Goal: Answer question/provide support: Share knowledge or assist other users

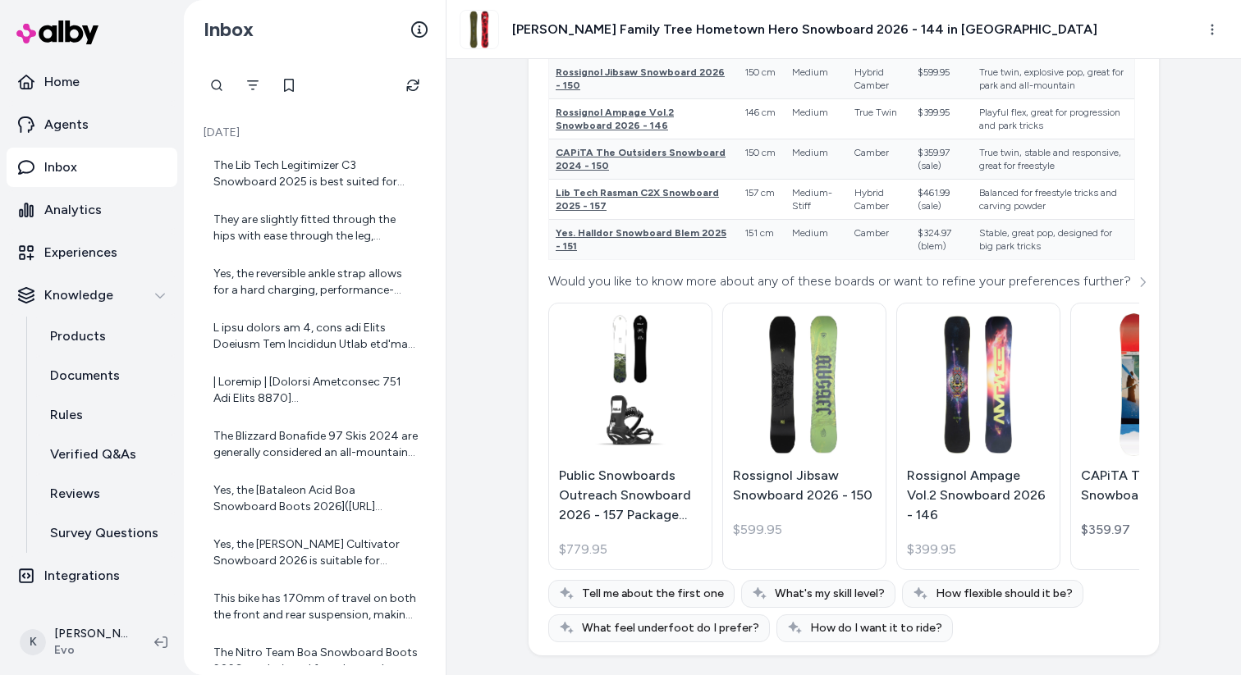
scroll to position [14710, 0]
drag, startPoint x: 976, startPoint y: 331, endPoint x: 1009, endPoint y: 332, distance: 33.6
drag, startPoint x: 972, startPoint y: 334, endPoint x: 1080, endPoint y: 330, distance: 107.6
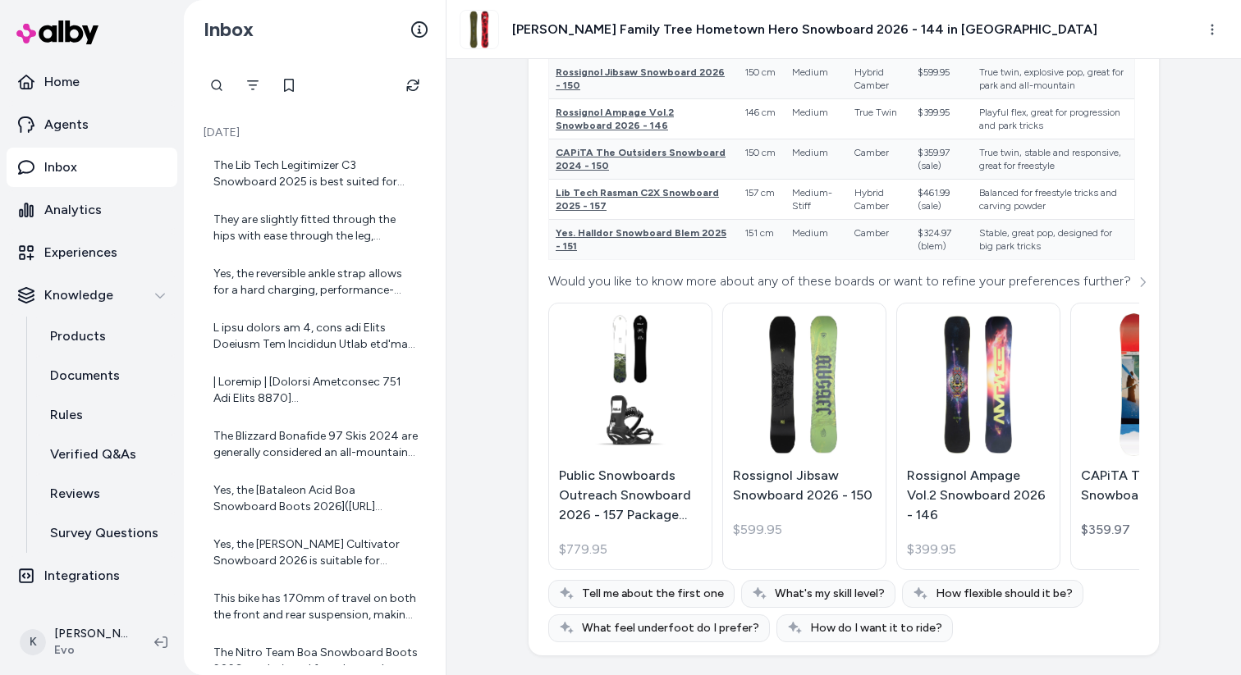
drag, startPoint x: 1031, startPoint y: 332, endPoint x: 970, endPoint y: 336, distance: 61.6
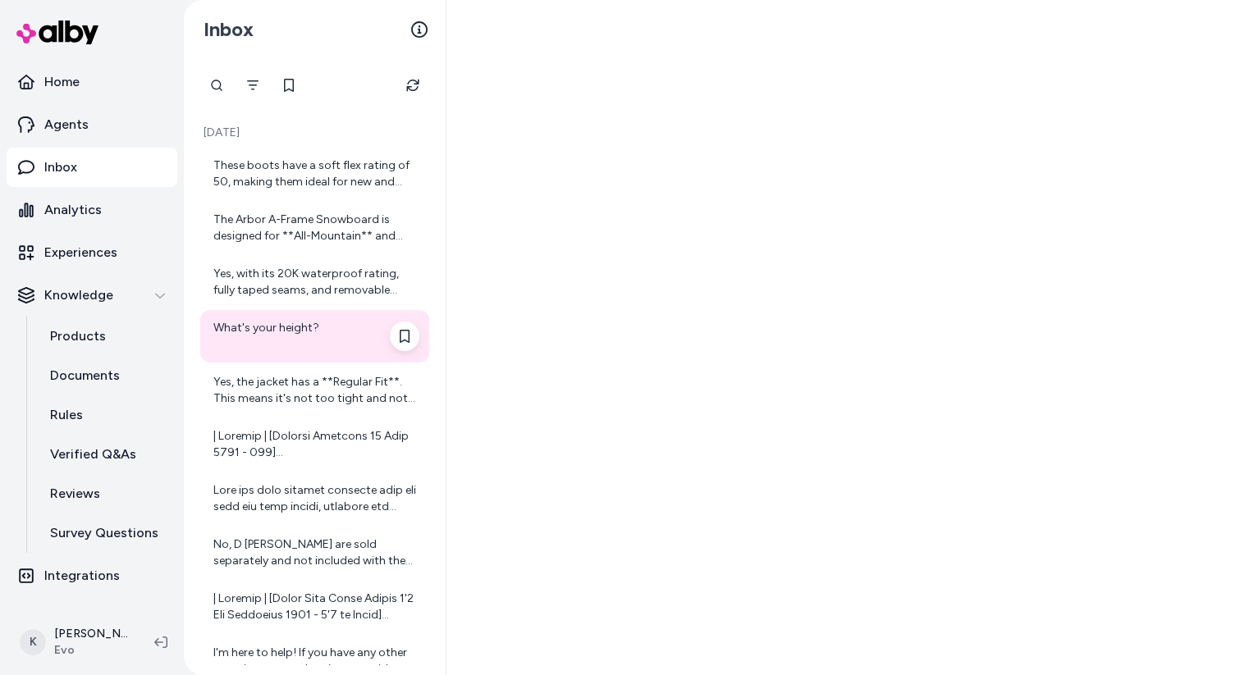
click at [304, 345] on div "What's your height?" at bounding box center [316, 336] width 206 height 33
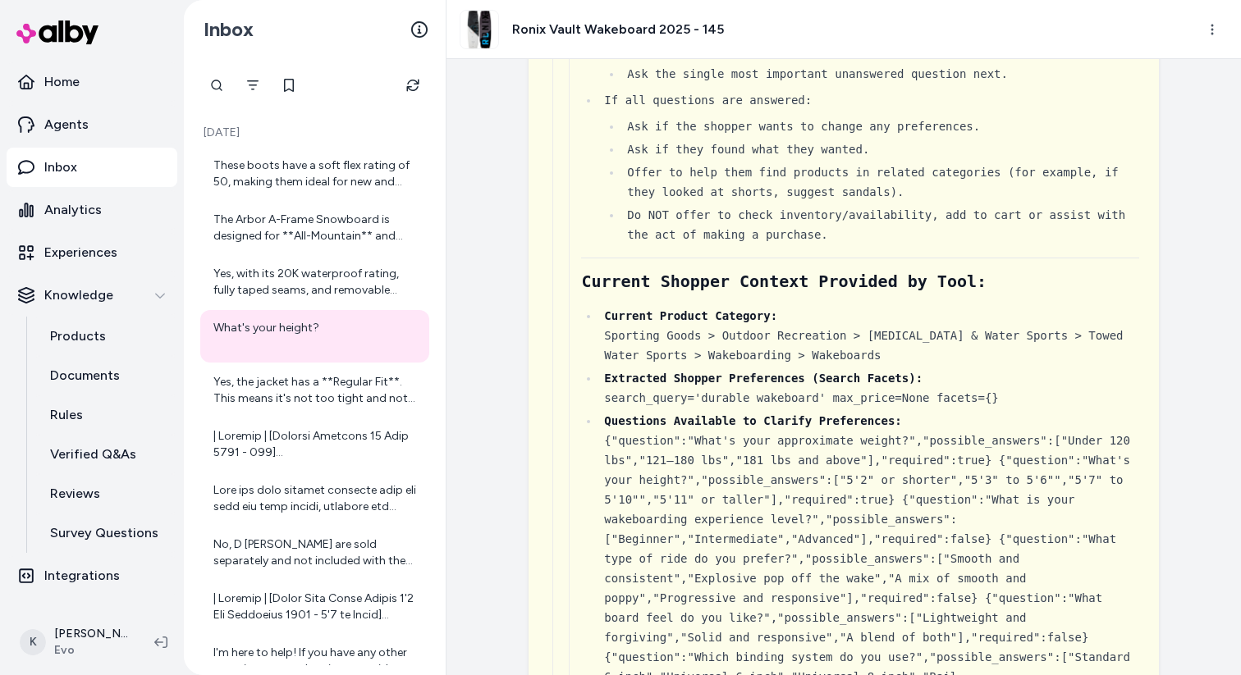
scroll to position [1863, 0]
